Goal: Information Seeking & Learning: Learn about a topic

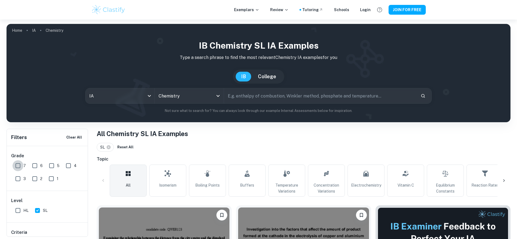
click at [17, 165] on input "7" at bounding box center [17, 165] width 11 height 11
checkbox input "true"
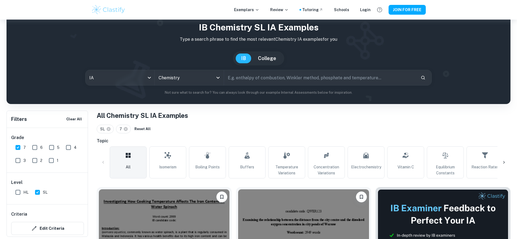
scroll to position [19, 0]
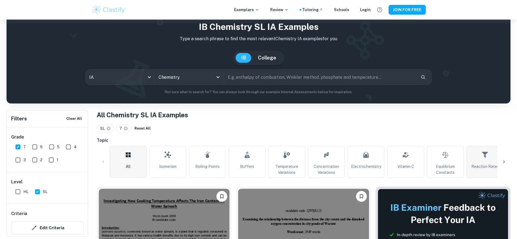
click at [482, 154] on icon at bounding box center [485, 154] width 7 height 13
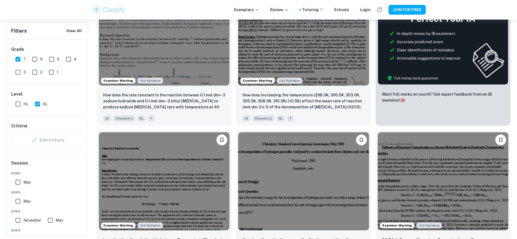
scroll to position [220, 0]
click at [319, 51] on img at bounding box center [303, 35] width 131 height 98
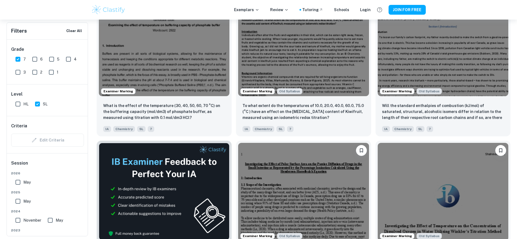
scroll to position [934, 0]
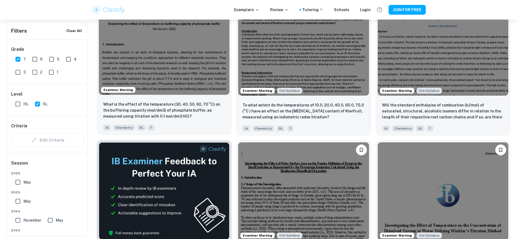
click at [194, 74] on img at bounding box center [164, 46] width 131 height 98
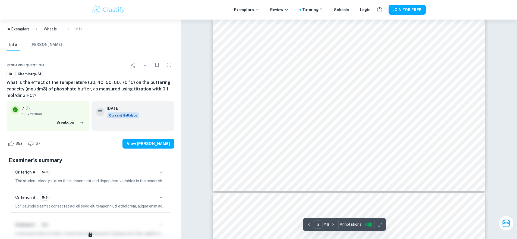
scroll to position [1078, 0]
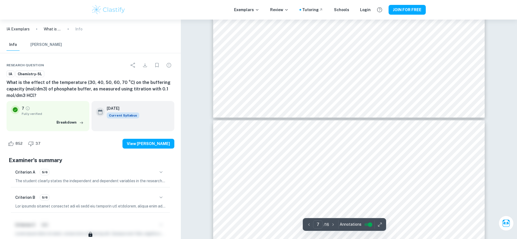
type input "8"
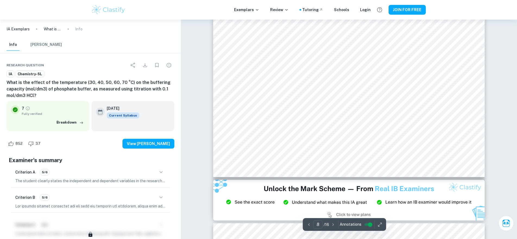
scroll to position [3021, 0]
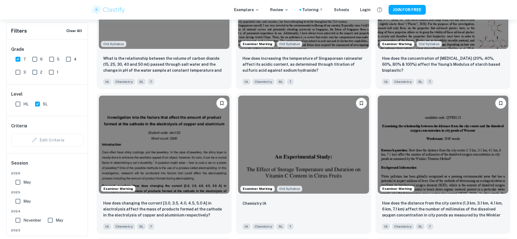
scroll to position [1417, 0]
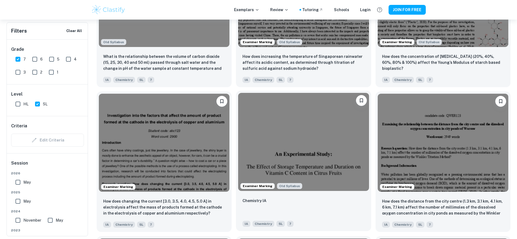
click at [310, 131] on img at bounding box center [303, 142] width 131 height 98
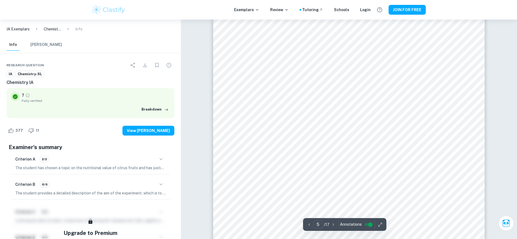
click at [408, 1] on div "Exemplars Review Tutoring Schools Login JOIN FOR FREE" at bounding box center [258, 10] width 517 height 20
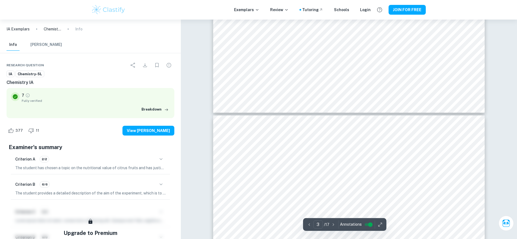
type input "4"
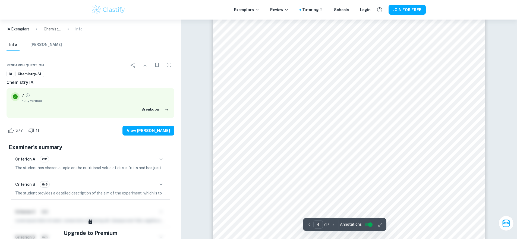
scroll to position [1387, 0]
